Goal: Navigation & Orientation: Find specific page/section

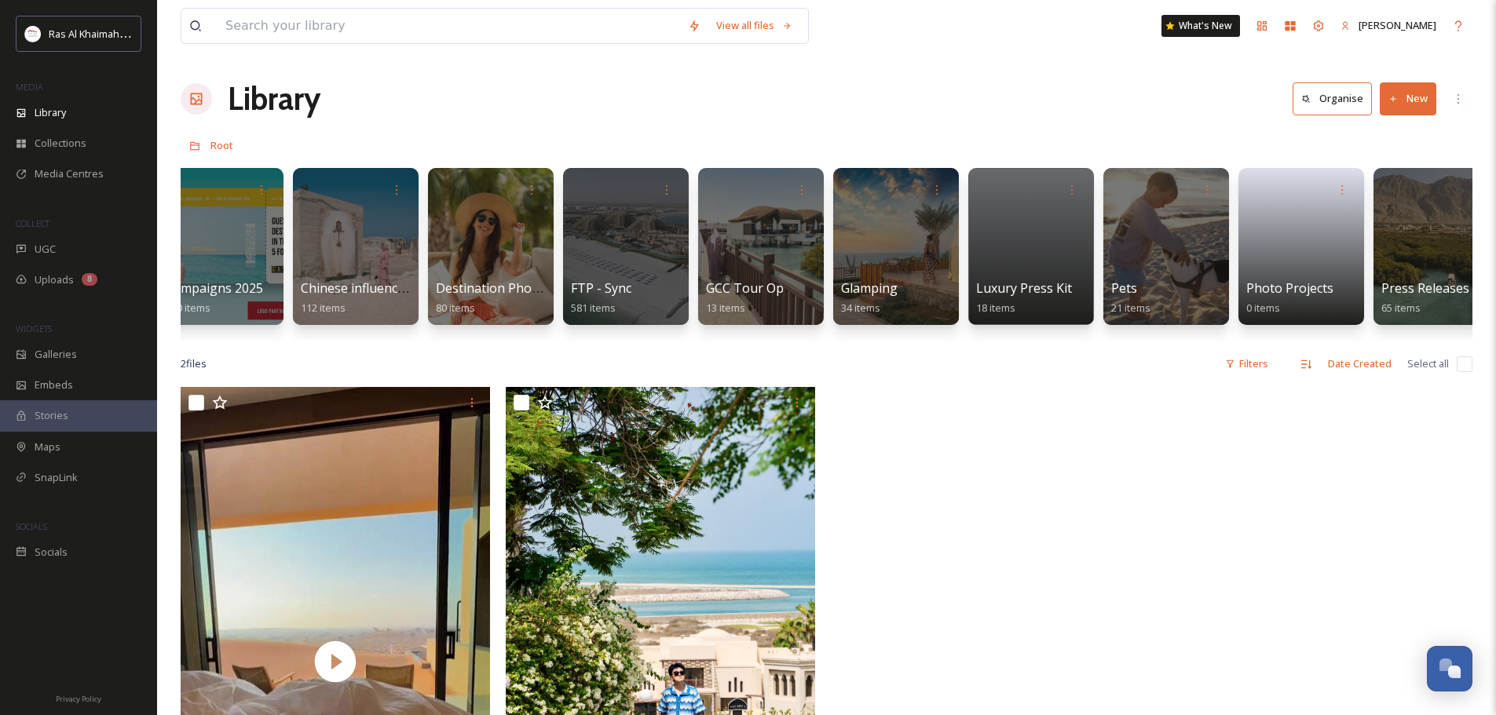
scroll to position [0, 2760]
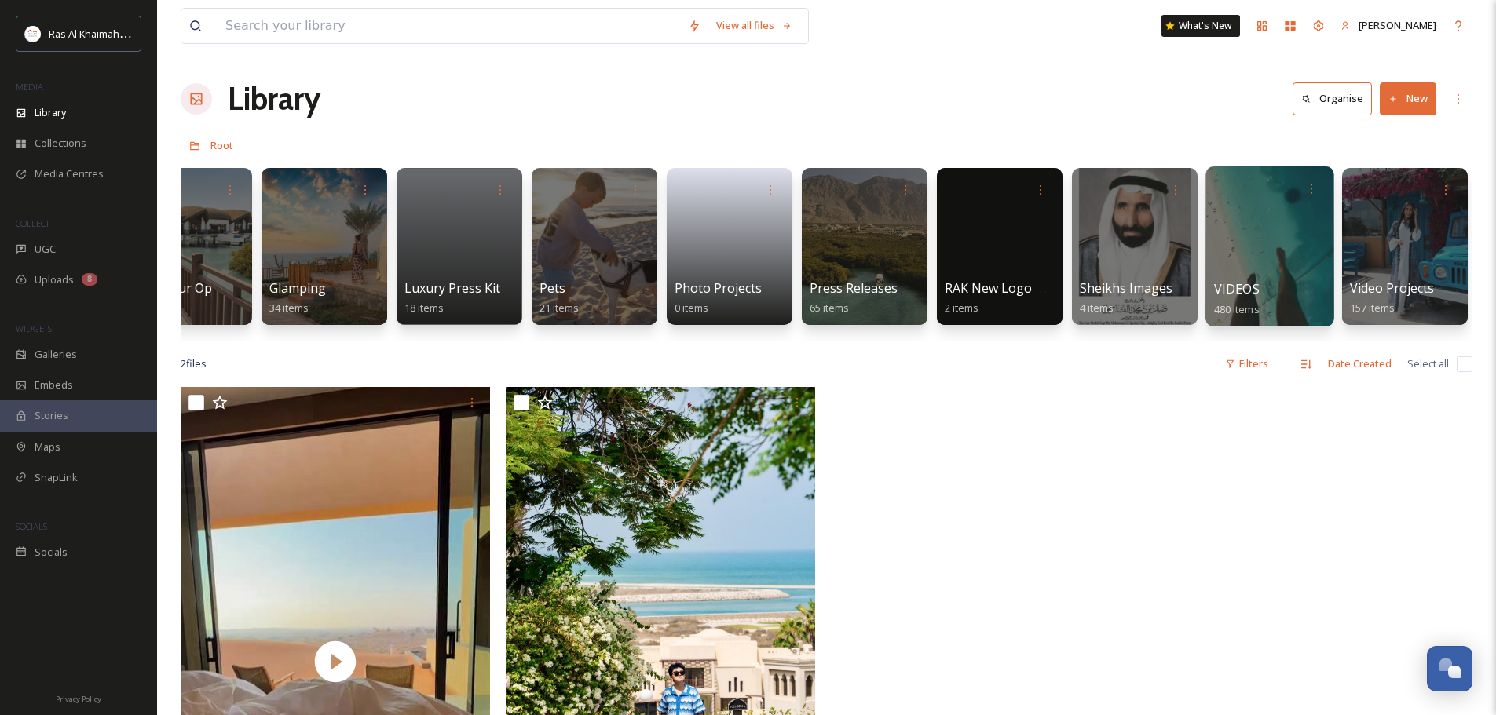
click at [752, 261] on div at bounding box center [1269, 246] width 128 height 160
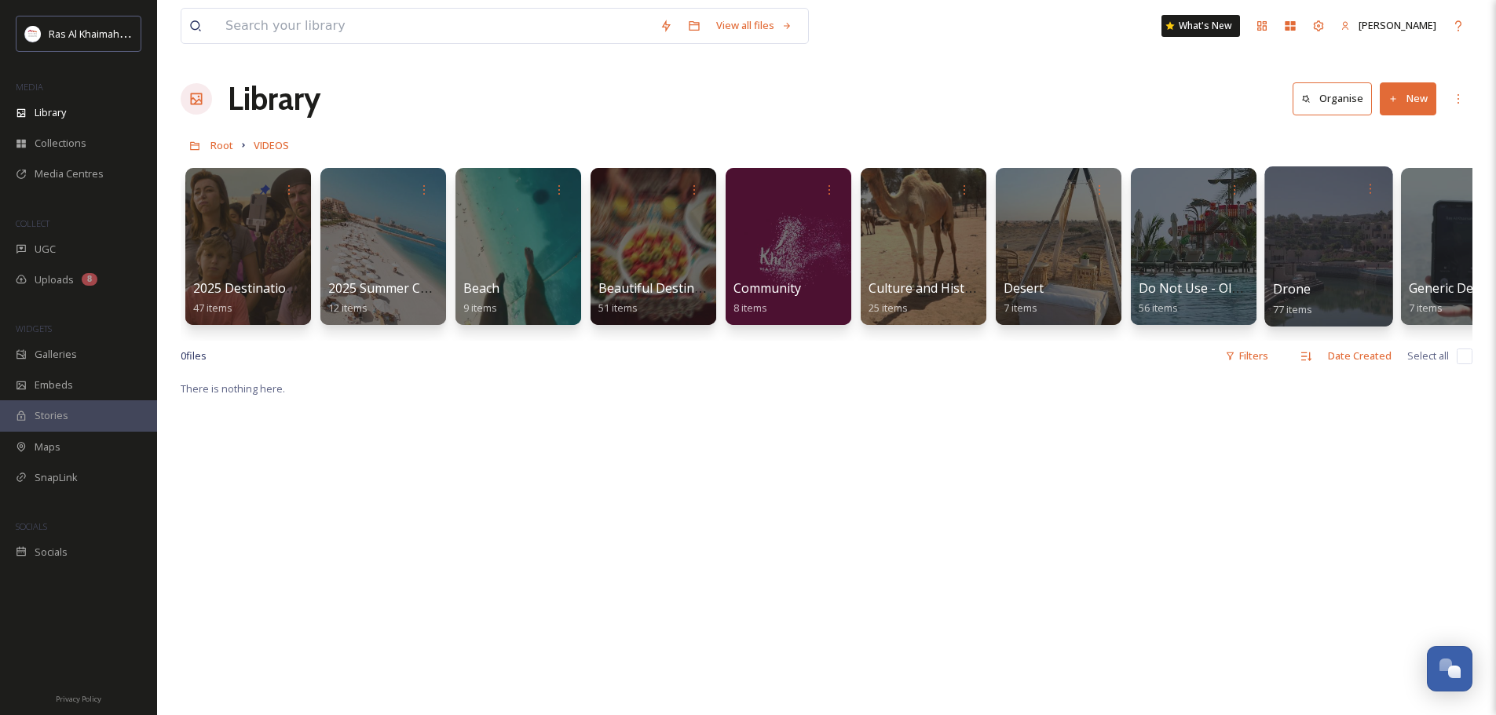
click at [752, 239] on div at bounding box center [1328, 246] width 128 height 160
click at [534, 354] on div "0 file s Filters Date Created Select all" at bounding box center [827, 356] width 1292 height 31
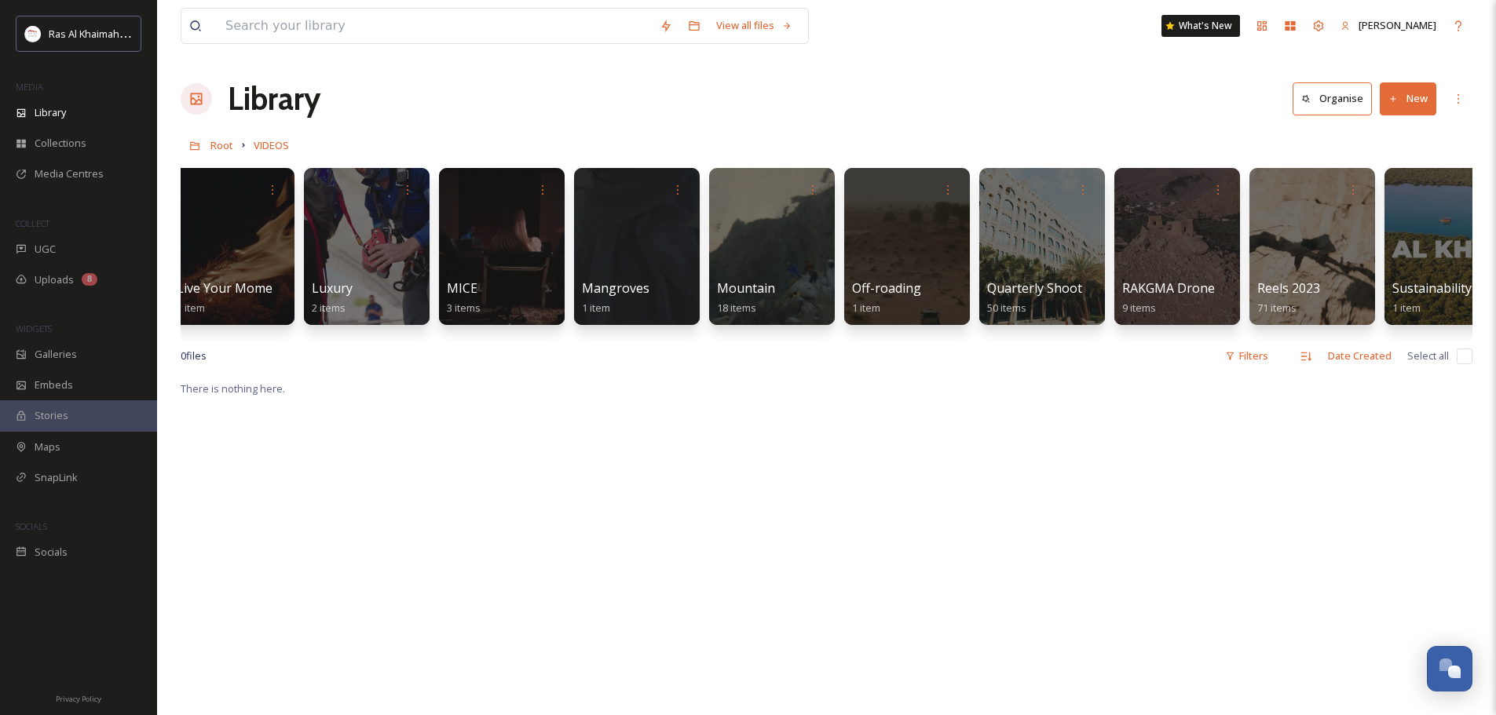
scroll to position [0, 1815]
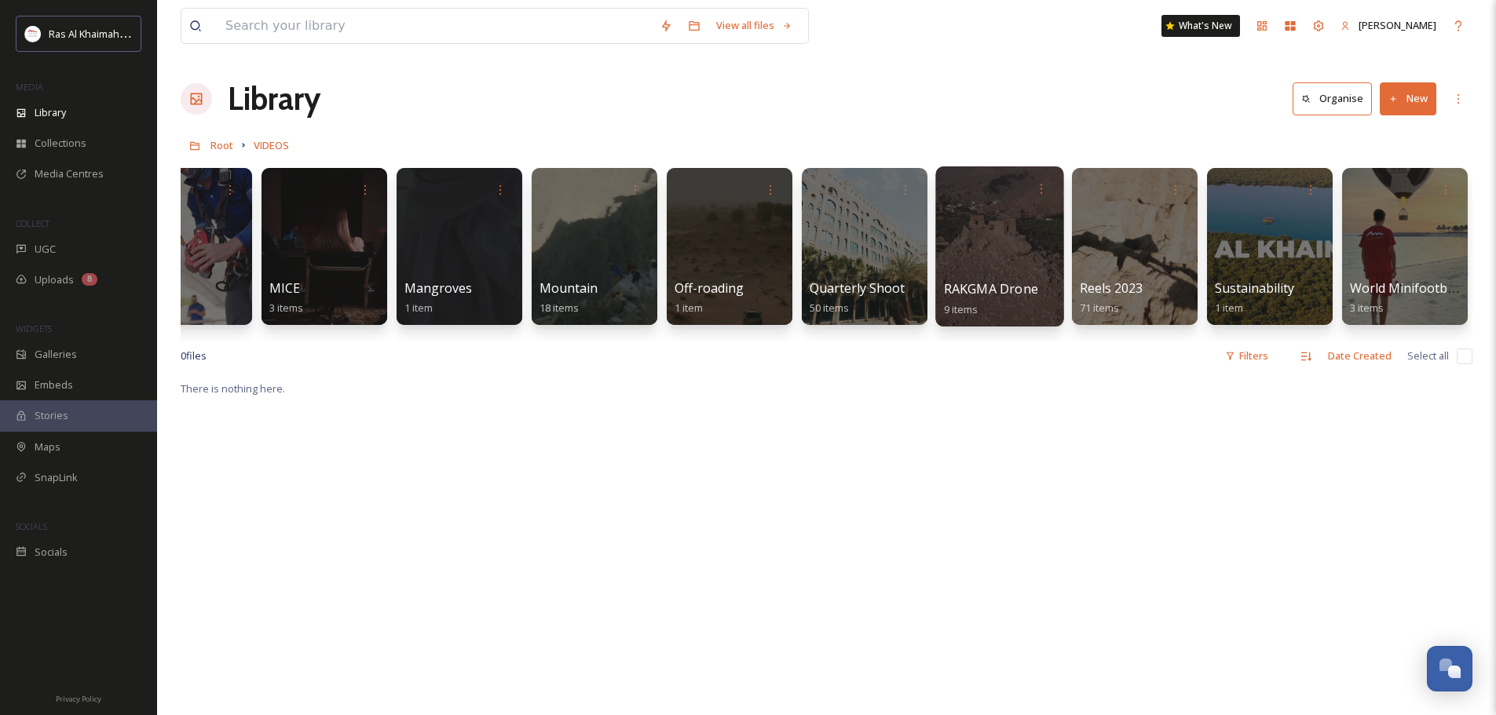
click at [752, 234] on div at bounding box center [999, 246] width 128 height 160
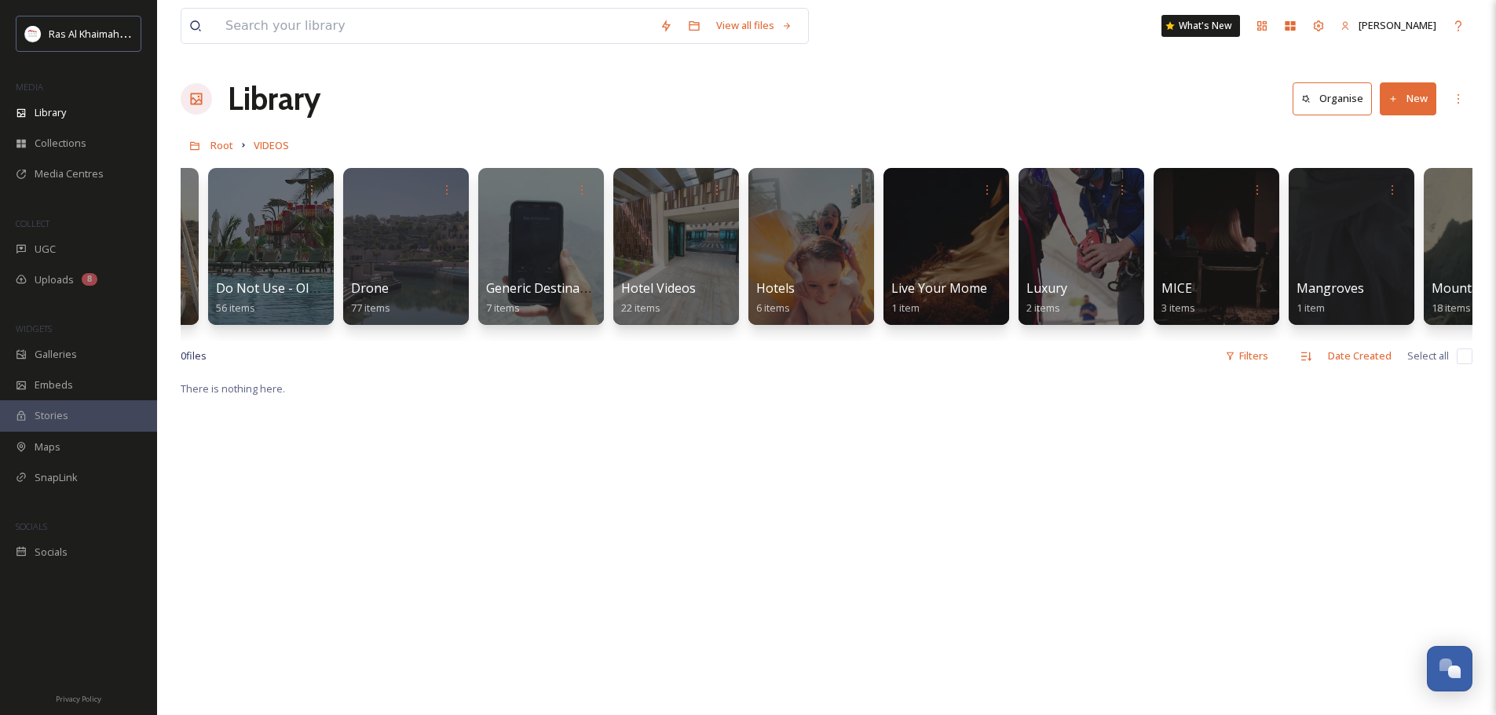
scroll to position [0, 722]
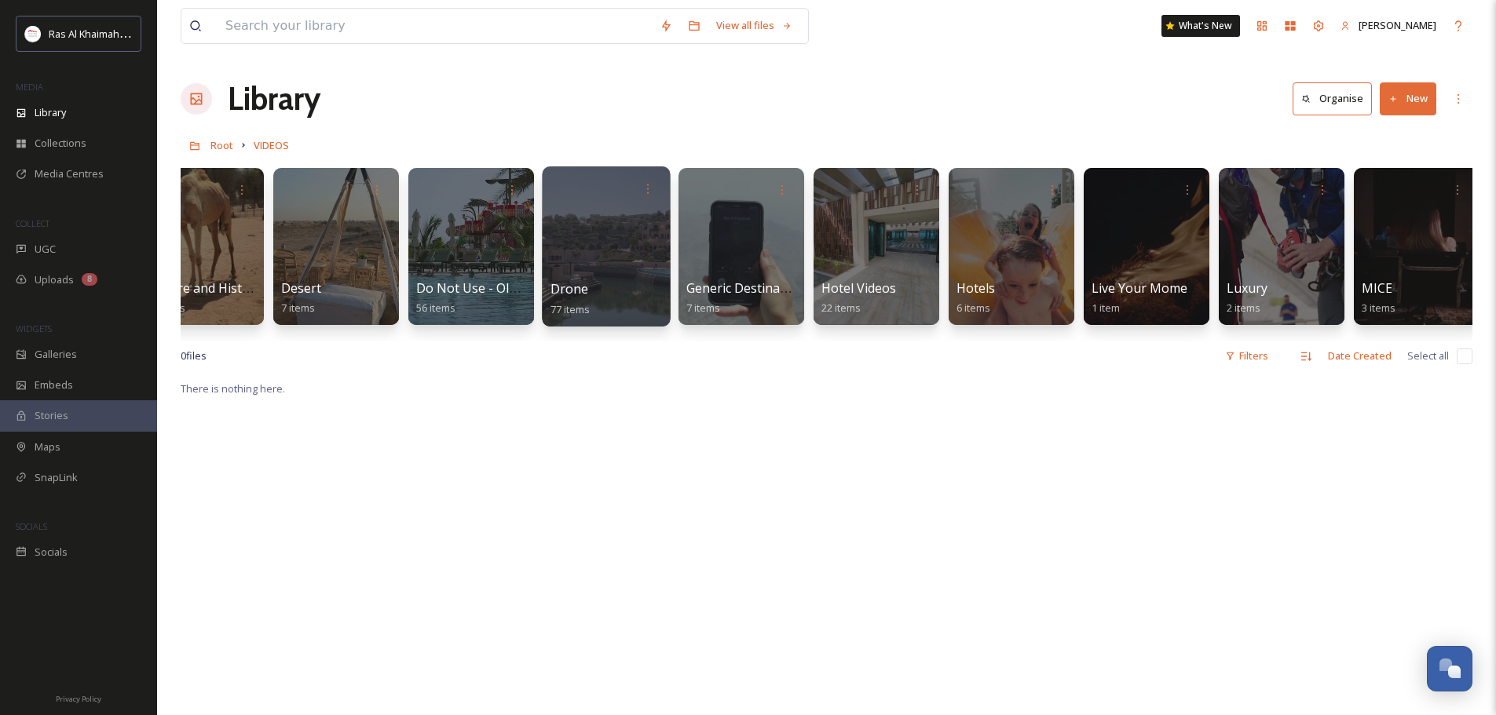
click at [608, 245] on div at bounding box center [606, 246] width 128 height 160
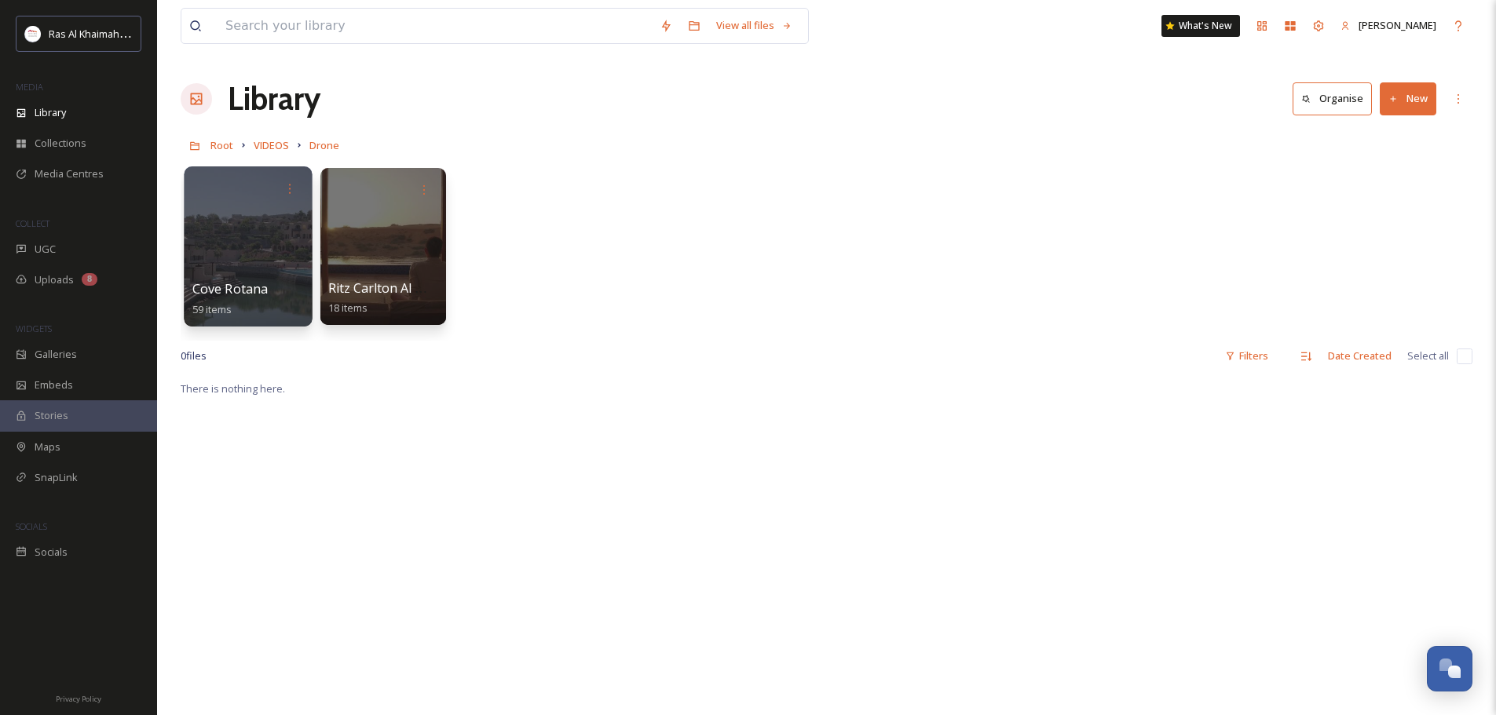
click at [297, 245] on div at bounding box center [248, 246] width 128 height 160
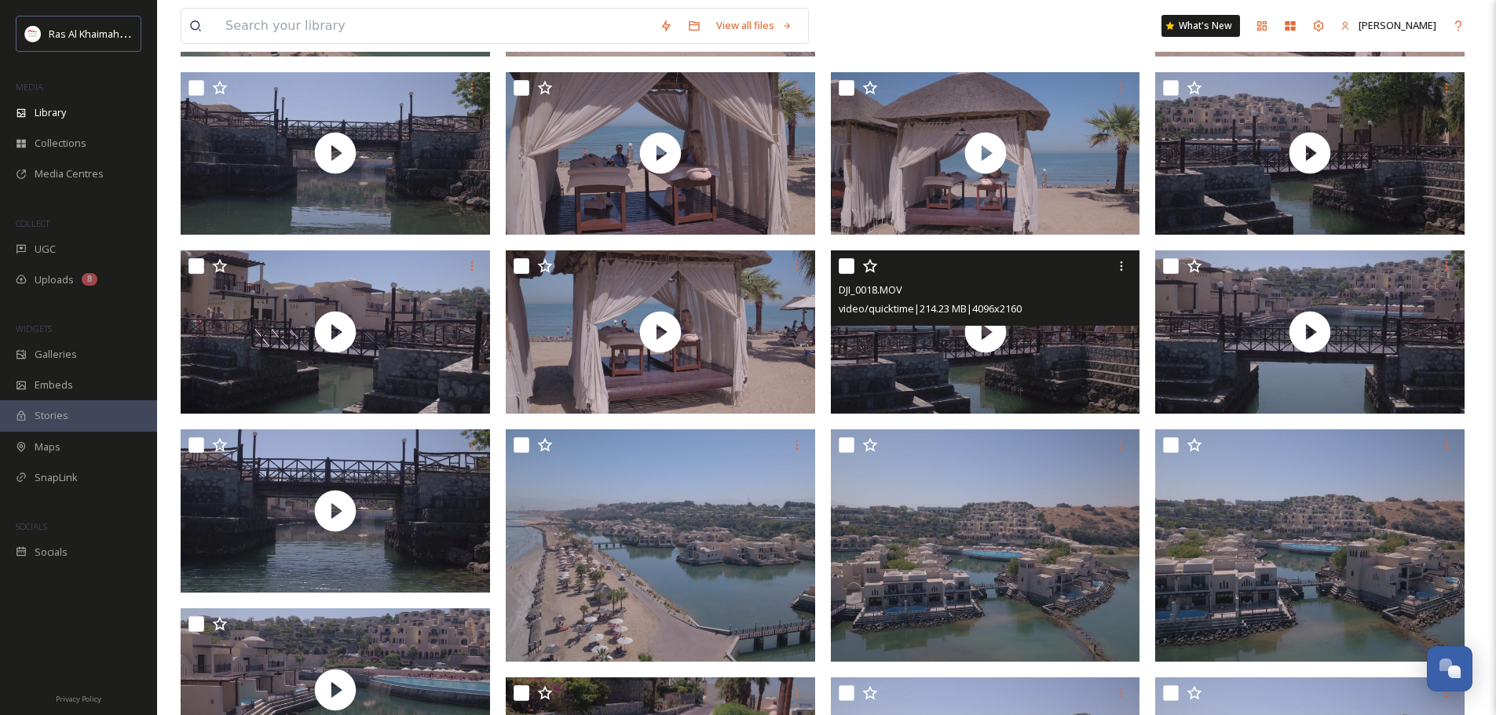
scroll to position [2331, 0]
